Goal: Understand process/instructions: Learn about a topic

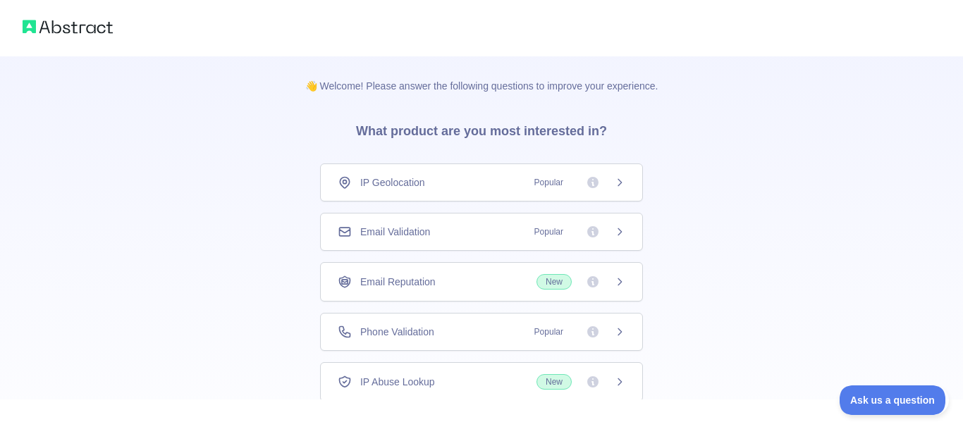
scroll to position [1, 0]
click at [504, 189] on div "IP Geolocation Popular" at bounding box center [481, 182] width 323 height 38
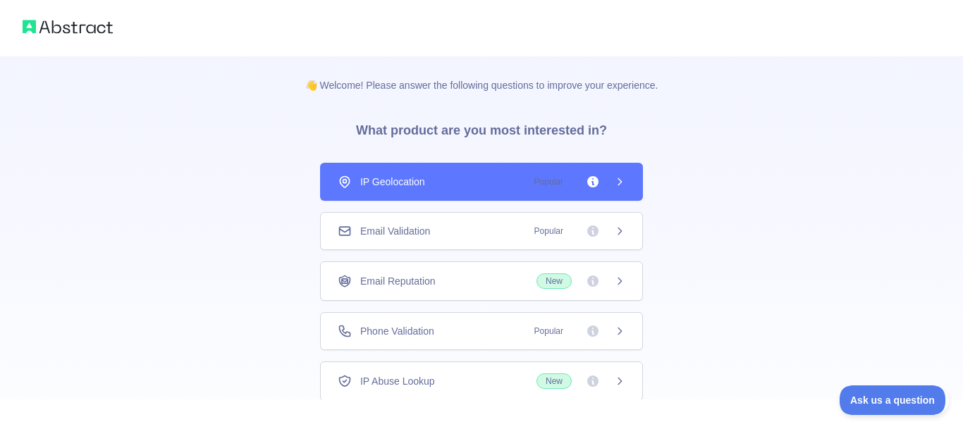
click at [506, 221] on div "Email Validation Popular" at bounding box center [481, 231] width 323 height 38
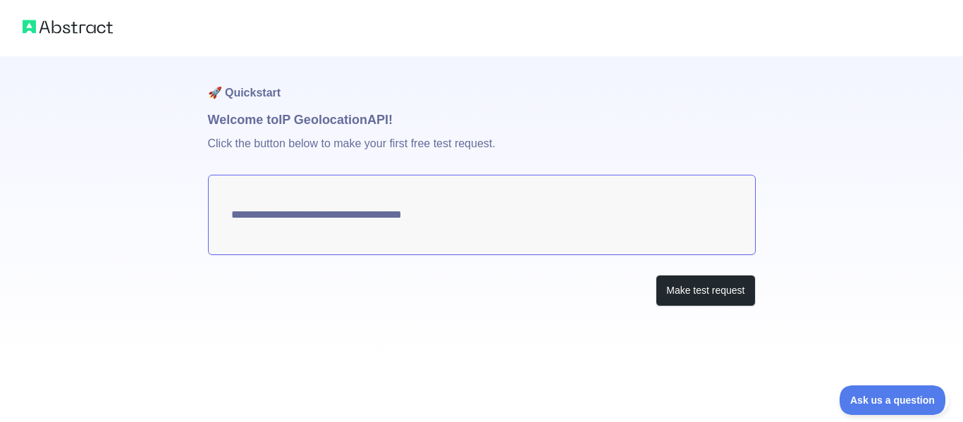
type textarea "**********"
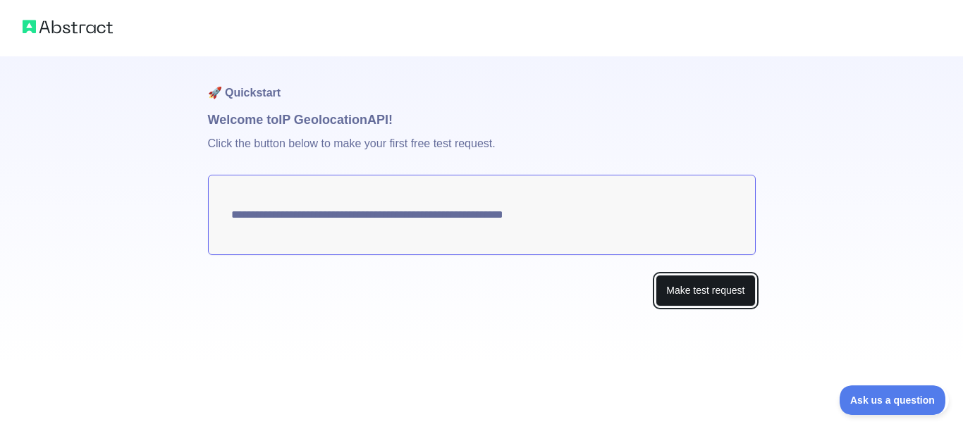
click at [715, 301] on button "Make test request" at bounding box center [704, 291] width 99 height 32
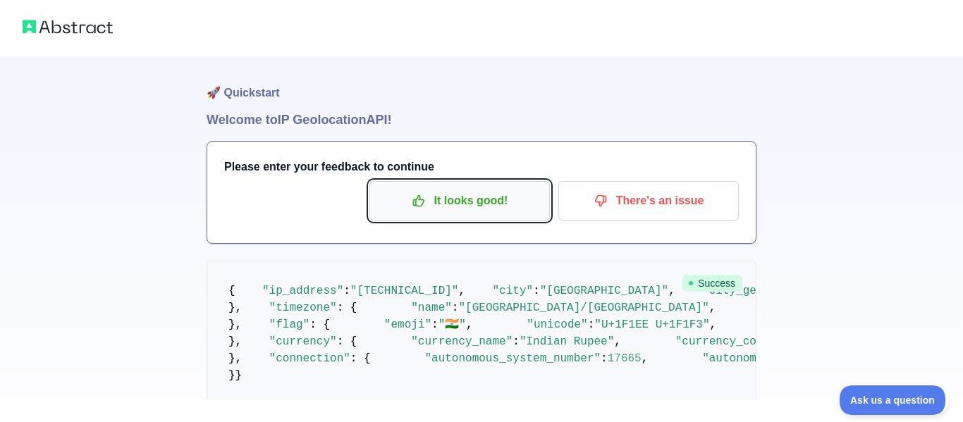
click at [478, 187] on button "It looks good!" at bounding box center [459, 200] width 180 height 39
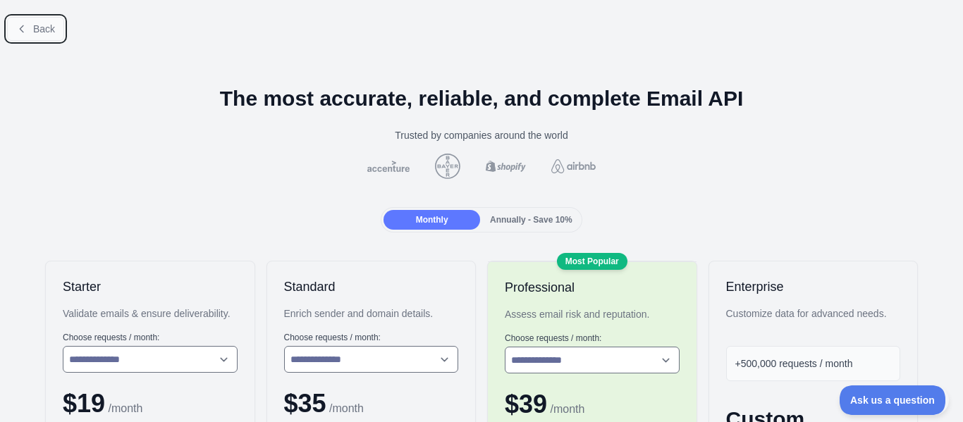
click at [54, 28] on span "Back" at bounding box center [44, 28] width 22 height 11
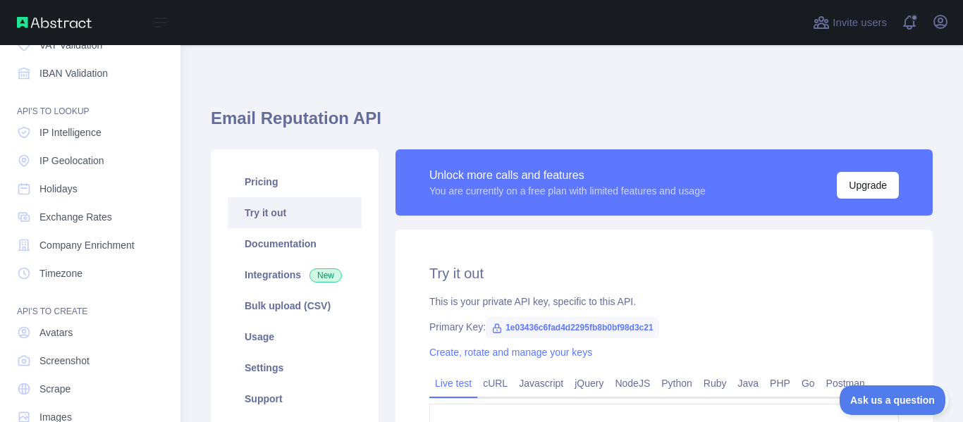
scroll to position [143, 0]
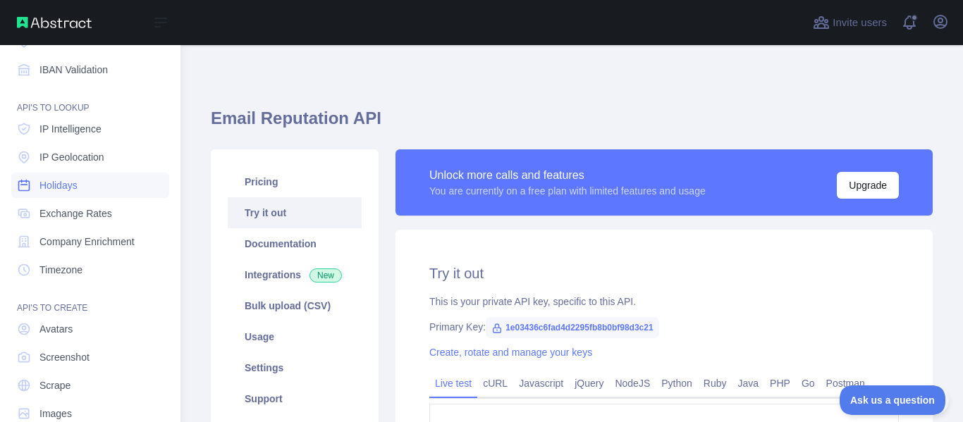
click at [67, 187] on span "Holidays" at bounding box center [58, 185] width 38 height 14
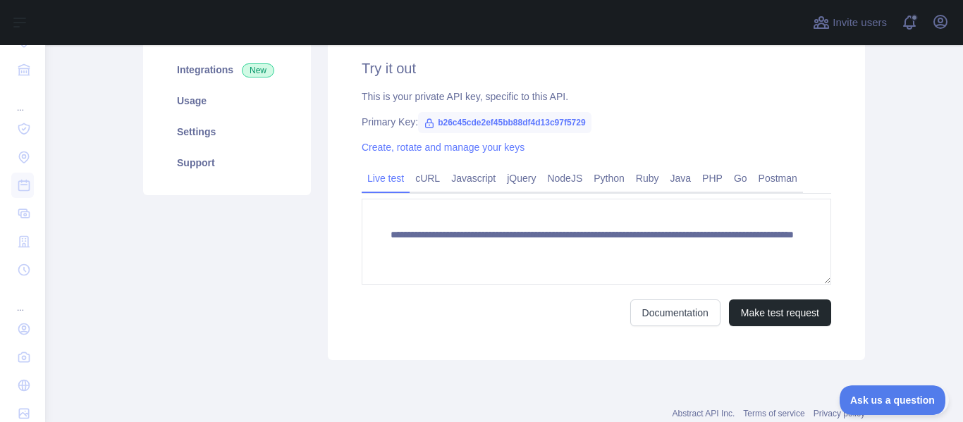
scroll to position [247, 0]
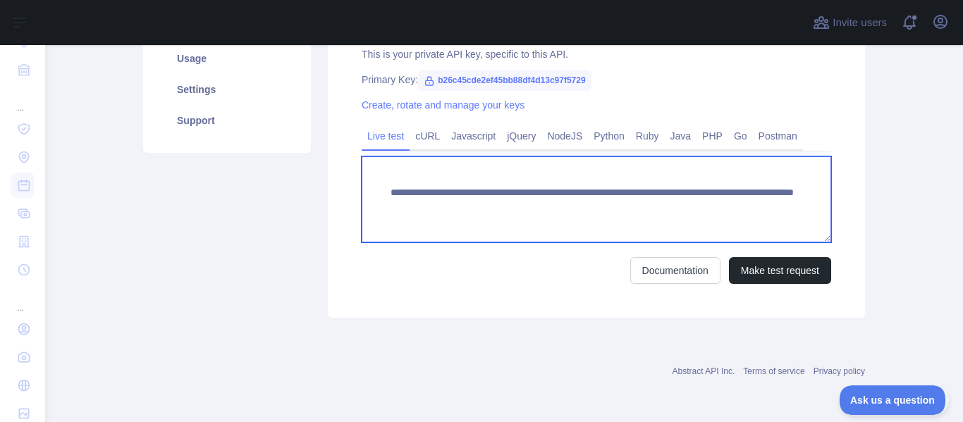
click at [443, 211] on textarea "**********" at bounding box center [595, 199] width 469 height 86
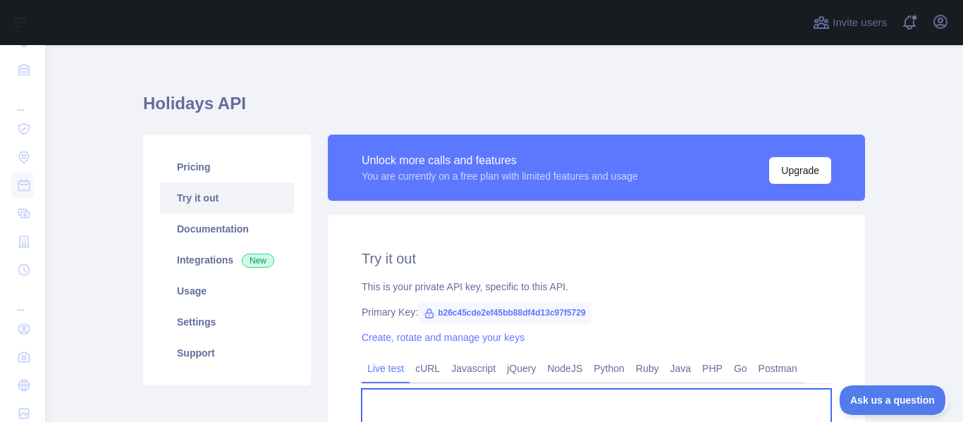
scroll to position [12, 0]
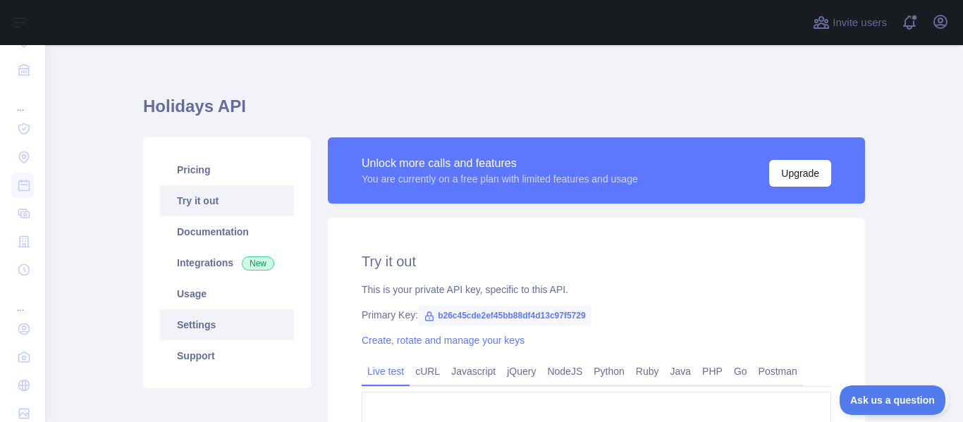
click at [214, 328] on link "Settings" at bounding box center [227, 324] width 134 height 31
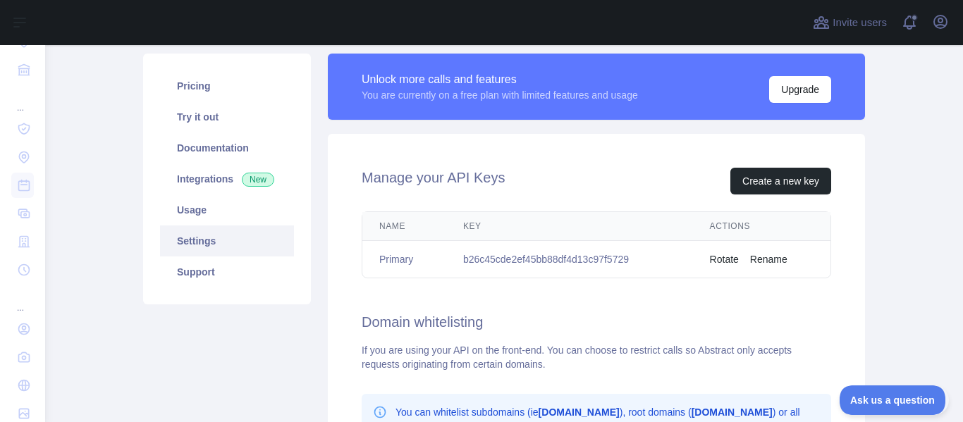
scroll to position [103, 0]
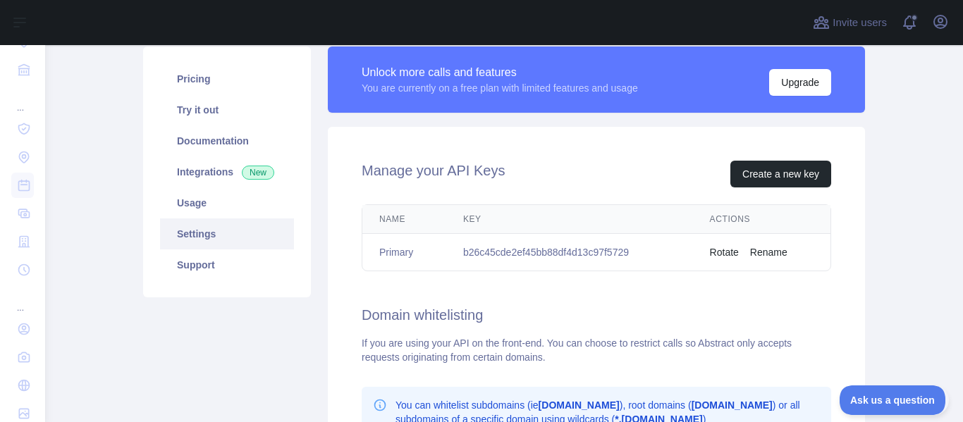
click at [545, 248] on td "b26c45cde2ef45bb88df4d13c97f5729" at bounding box center [569, 252] width 247 height 37
click at [620, 254] on td "b26c45cde2ef45bb88df4d13c97f5729" at bounding box center [569, 252] width 247 height 37
copy td "b26c45cde2ef45bb88df4d13c97f5729"
